Goal: Task Accomplishment & Management: Manage account settings

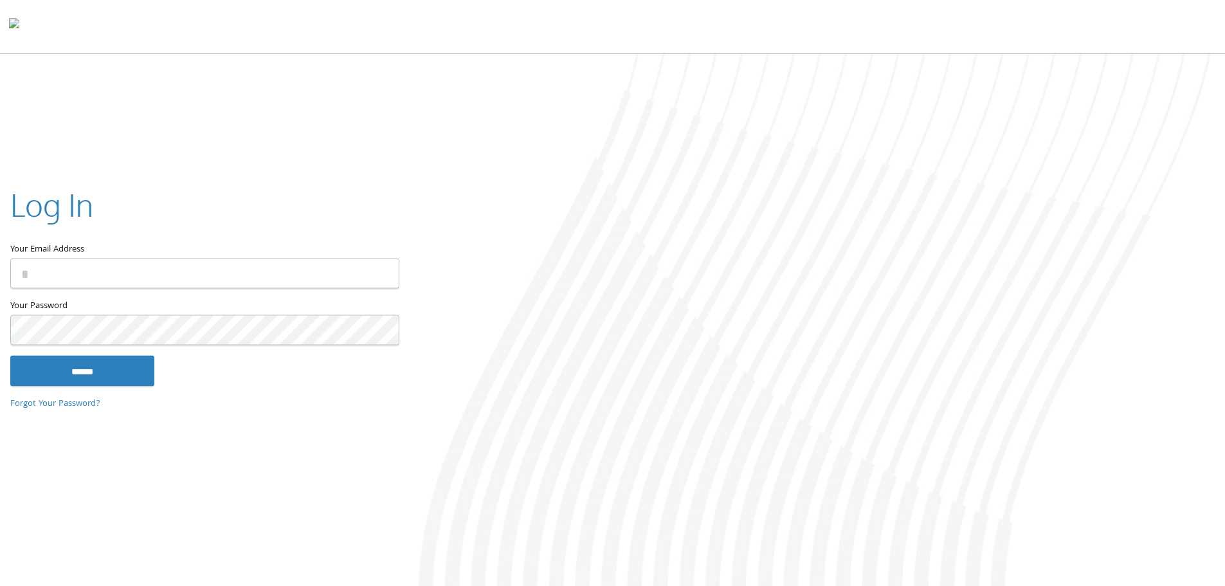
click at [174, 278] on input "Your Email Address" at bounding box center [204, 273] width 389 height 30
click at [186, 268] on input "Your Email Address" at bounding box center [204, 273] width 389 height 30
click at [186, 271] on input "Your Email Address" at bounding box center [204, 273] width 389 height 30
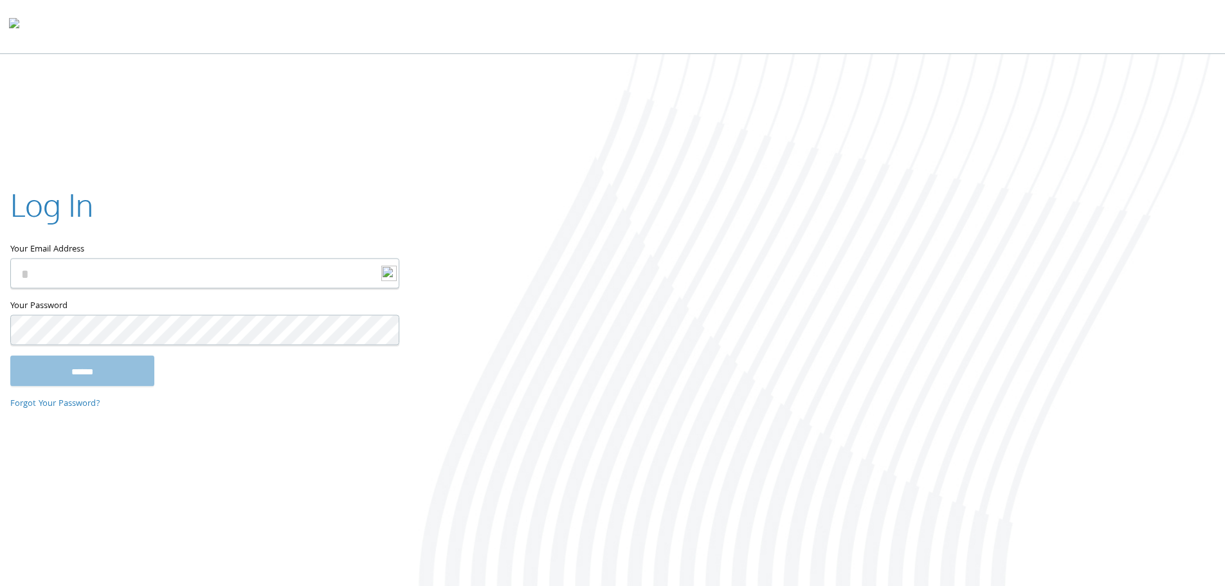
click at [186, 271] on input "Your Email Address" at bounding box center [204, 273] width 389 height 30
